Goal: Use online tool/utility: Utilize a website feature to perform a specific function

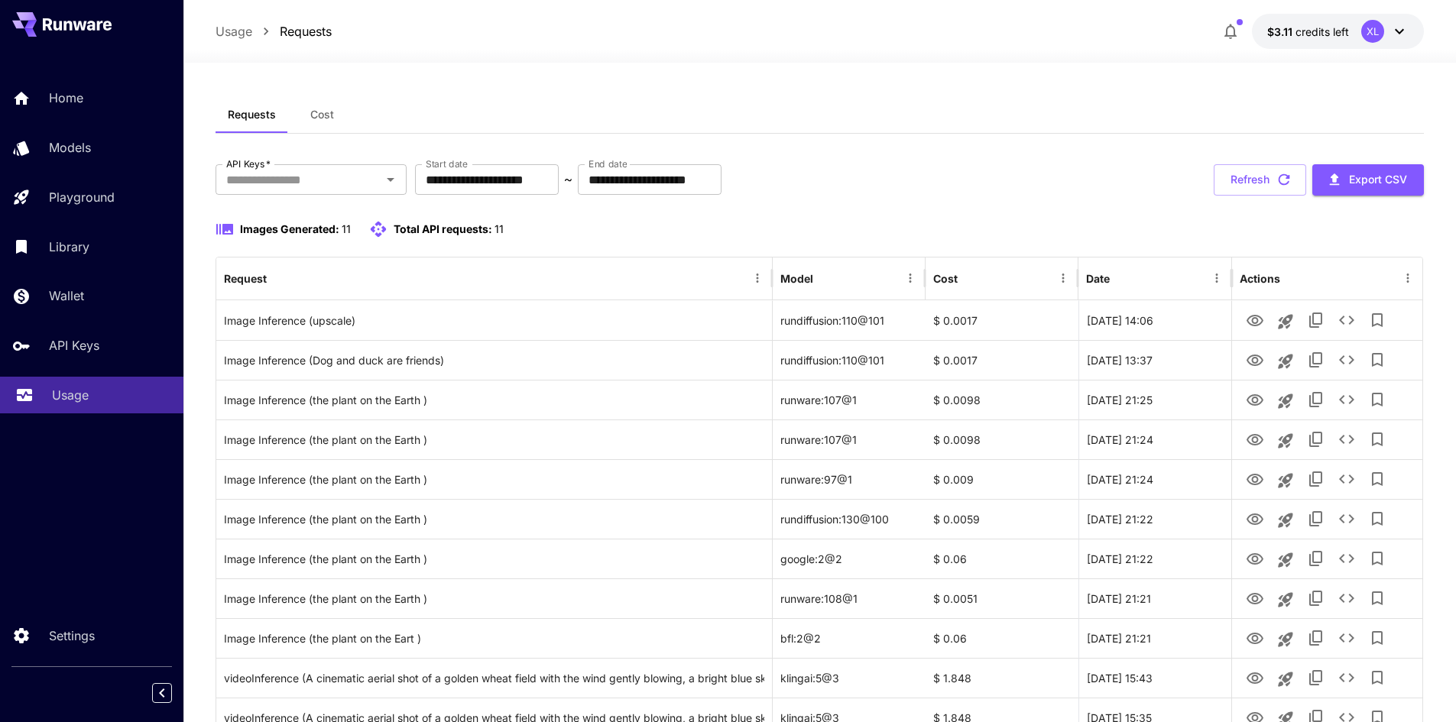
click at [70, 406] on link "Usage" at bounding box center [91, 395] width 183 height 37
click at [70, 400] on p "Usage" at bounding box center [70, 395] width 37 height 18
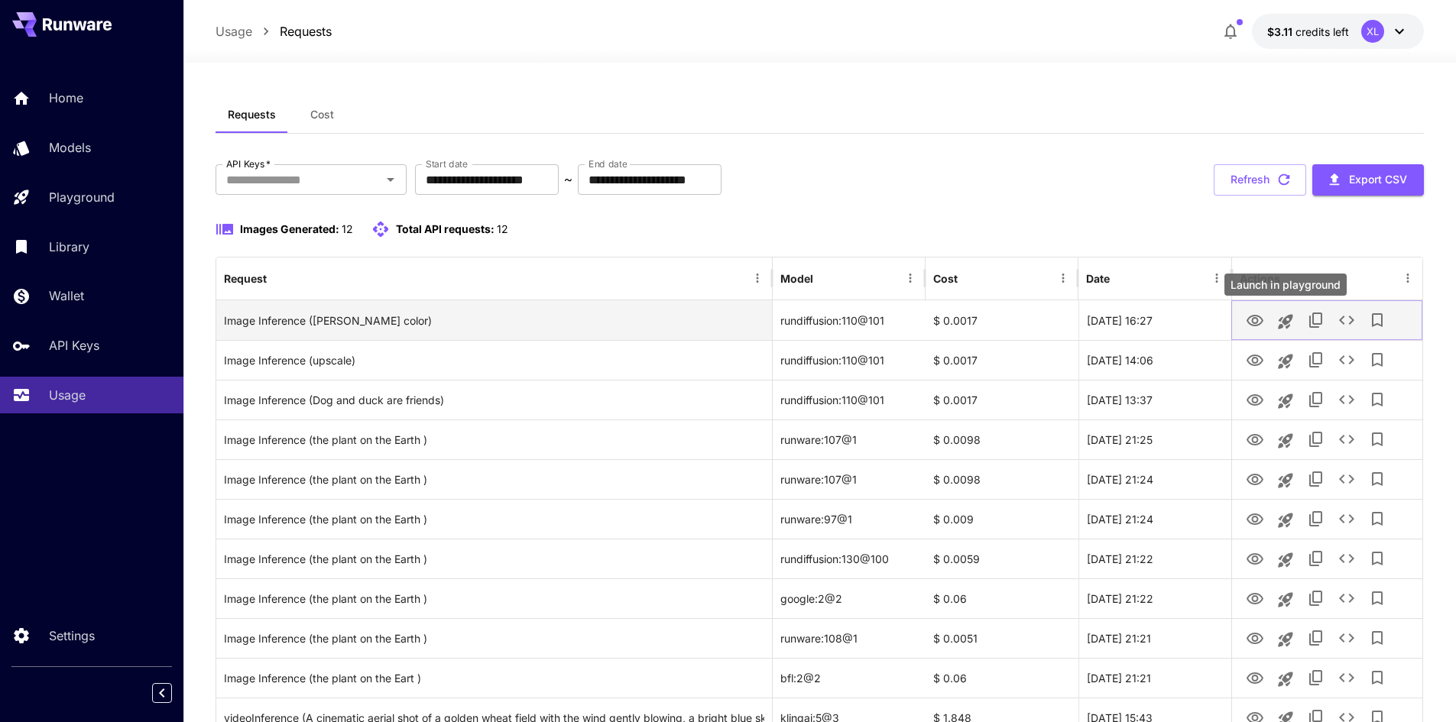
click at [1285, 316] on icon "Launch in playground" at bounding box center [1285, 322] width 18 height 18
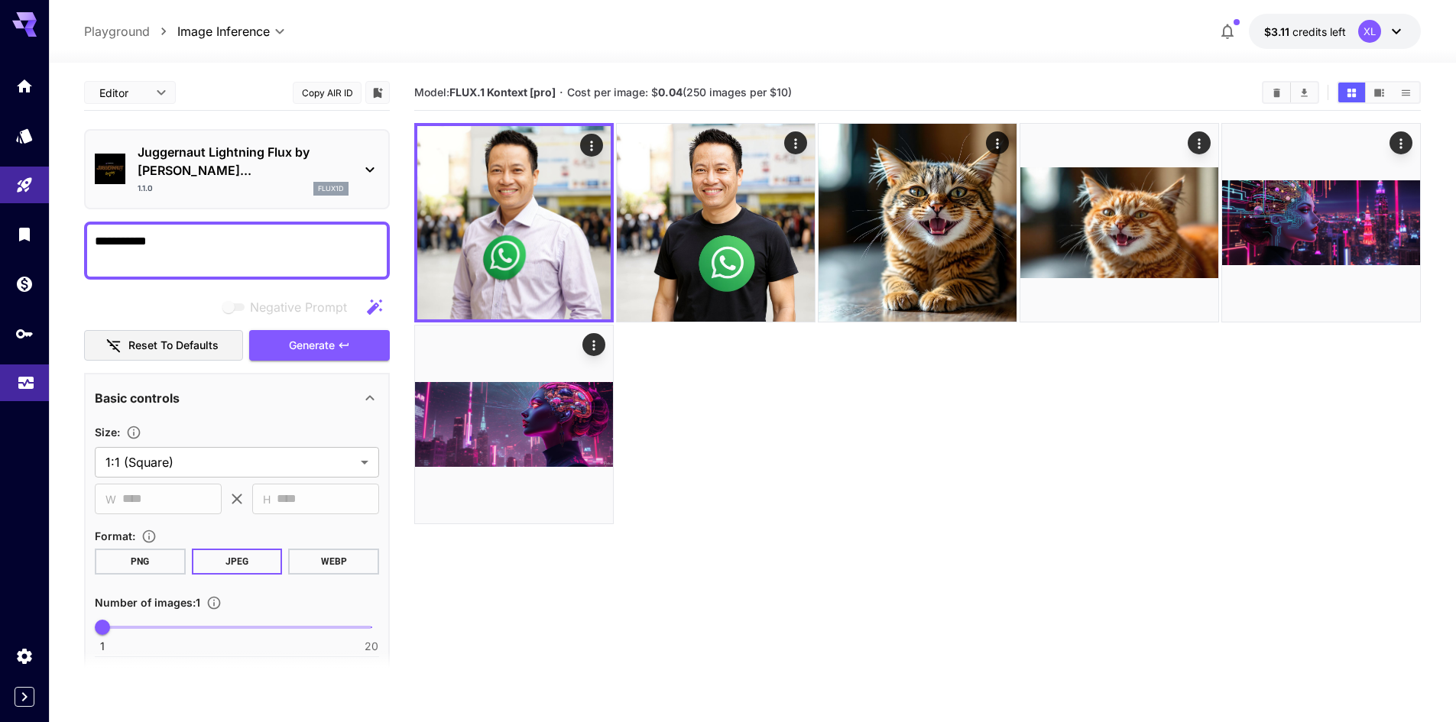
click at [18, 398] on link at bounding box center [24, 383] width 49 height 37
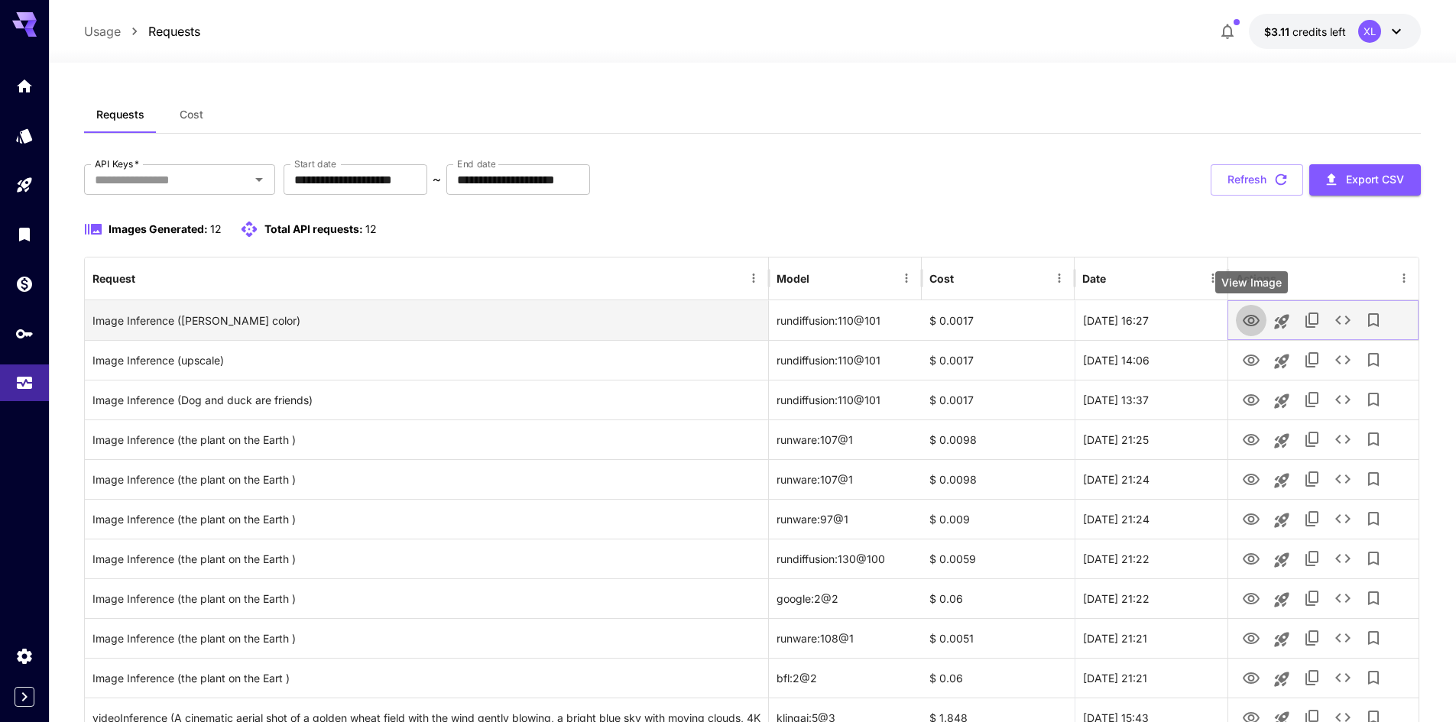
click at [1253, 317] on icon "View Image" at bounding box center [1251, 321] width 18 height 18
